Goal: Communication & Community: Answer question/provide support

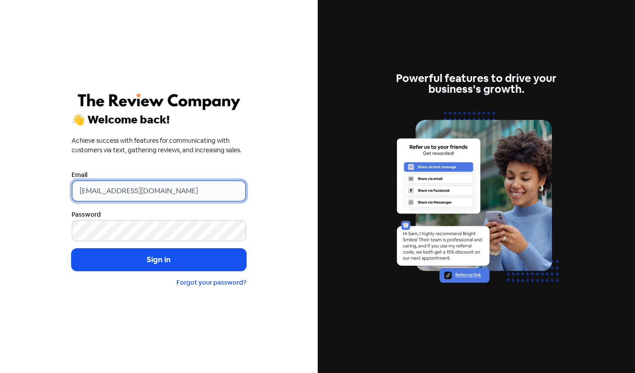
type input "[EMAIL_ADDRESS][DOMAIN_NAME]"
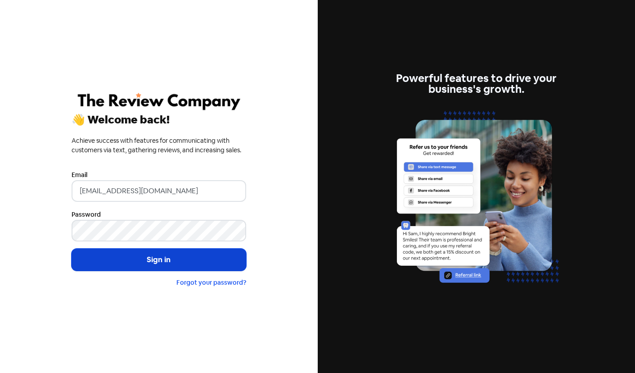
click at [143, 257] on button "Sign in" at bounding box center [159, 260] width 175 height 23
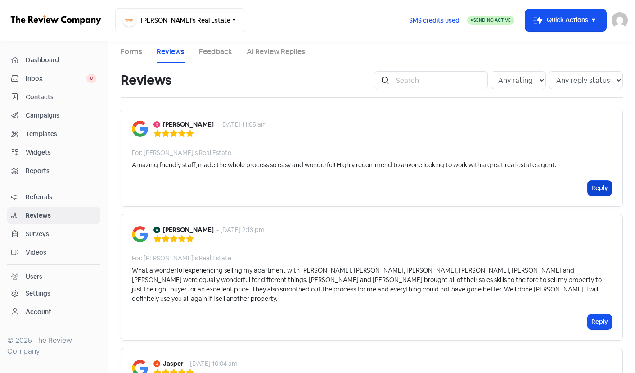
click at [598, 185] on button "Reply" at bounding box center [600, 188] width 24 height 15
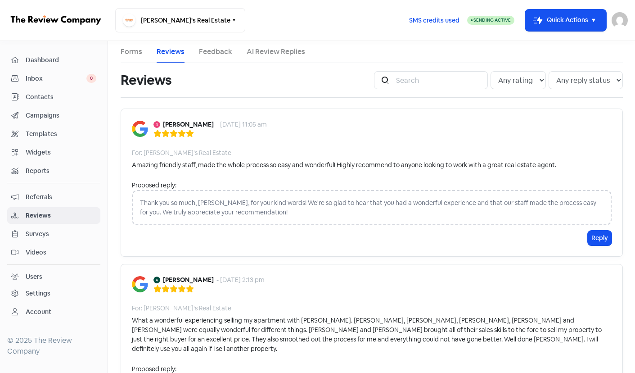
click at [221, 199] on div "Thank you so much, [PERSON_NAME], for your kind words! We're so glad to hear th…" at bounding box center [372, 207] width 480 height 35
click at [598, 238] on button "Reply" at bounding box center [600, 238] width 24 height 15
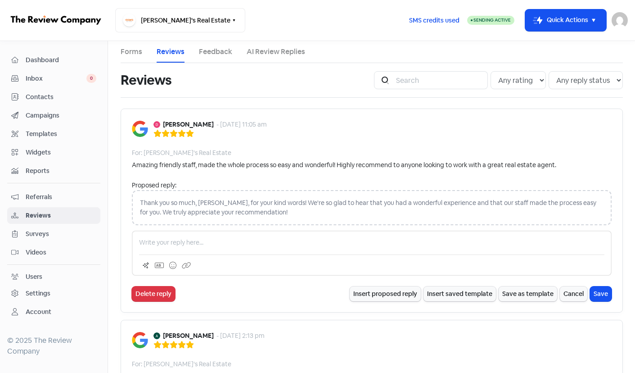
click at [207, 238] on p at bounding box center [372, 242] width 466 height 9
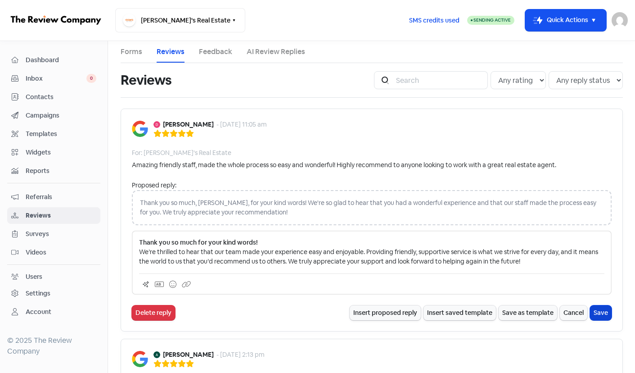
click at [597, 312] on button "Save" at bounding box center [601, 312] width 22 height 15
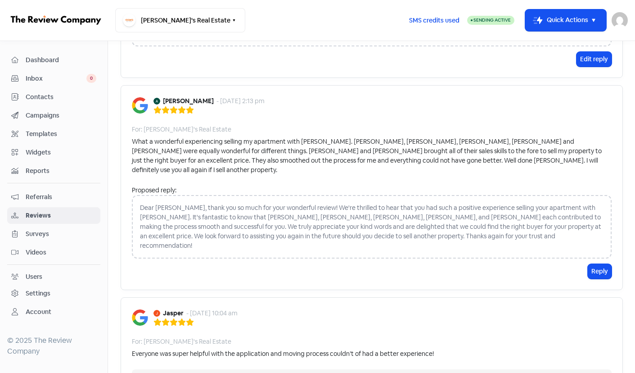
scroll to position [245, 0]
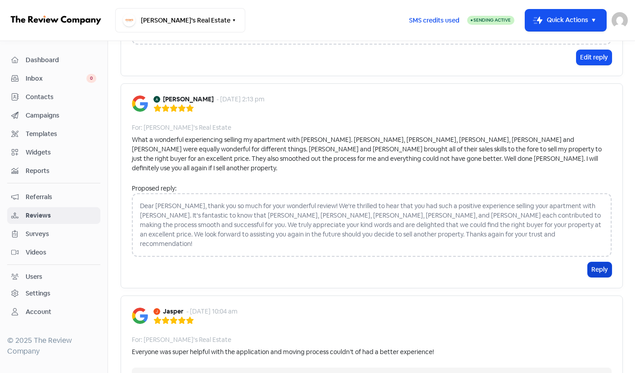
click at [600, 262] on button "Reply" at bounding box center [600, 269] width 24 height 15
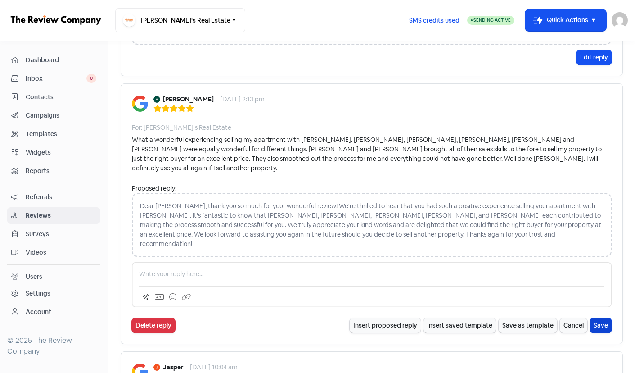
click at [601, 318] on button "Save" at bounding box center [601, 325] width 22 height 15
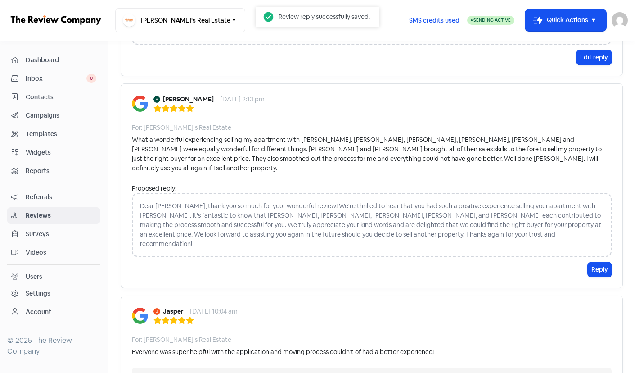
click at [400, 227] on div "Dear [PERSON_NAME], thank you so much for your wonderful review! We're thrilled…" at bounding box center [372, 225] width 480 height 64
click at [603, 262] on button "Reply" at bounding box center [600, 269] width 24 height 15
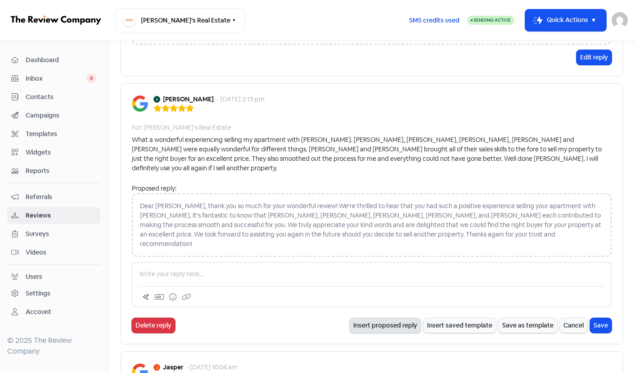
click at [390, 318] on button "Insert proposed reply" at bounding box center [385, 325] width 71 height 15
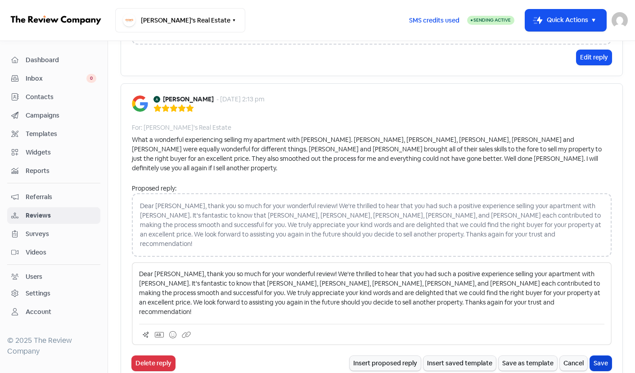
click at [602, 356] on button "Save" at bounding box center [601, 363] width 22 height 15
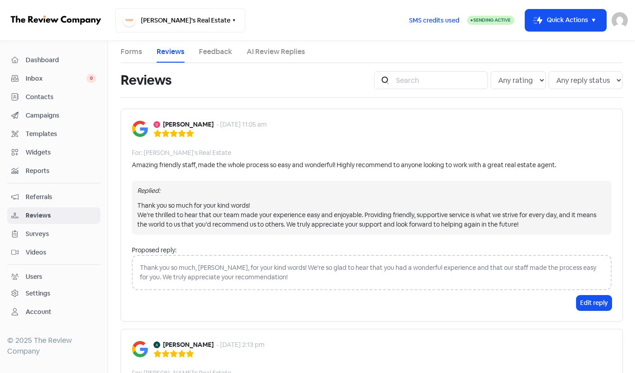
scroll to position [0, 0]
click at [212, 52] on link "Feedback" at bounding box center [215, 51] width 33 height 11
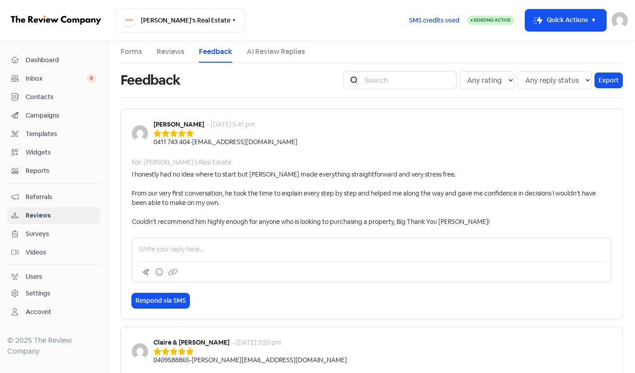
click at [173, 51] on link "Reviews" at bounding box center [171, 51] width 28 height 11
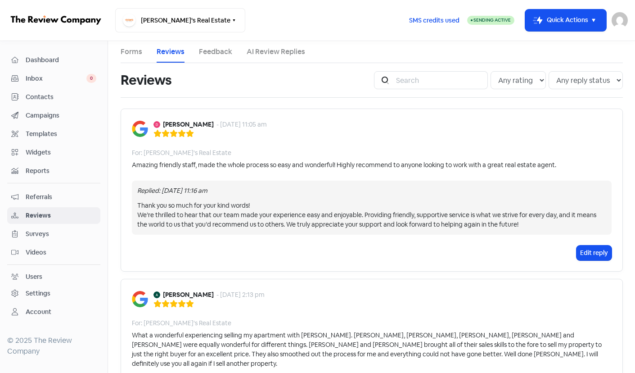
click at [215, 49] on link "Feedback" at bounding box center [215, 51] width 33 height 11
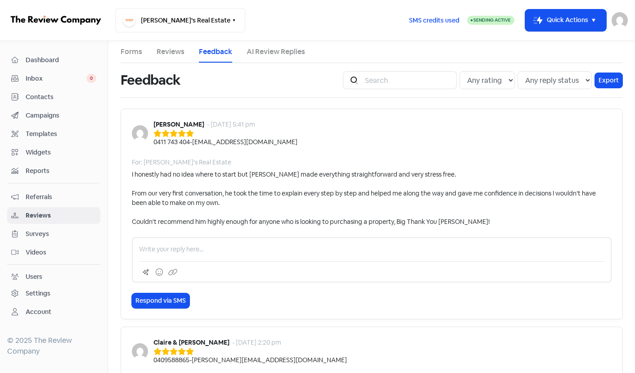
click at [168, 51] on link "Reviews" at bounding box center [171, 51] width 28 height 11
